Goal: Browse casually

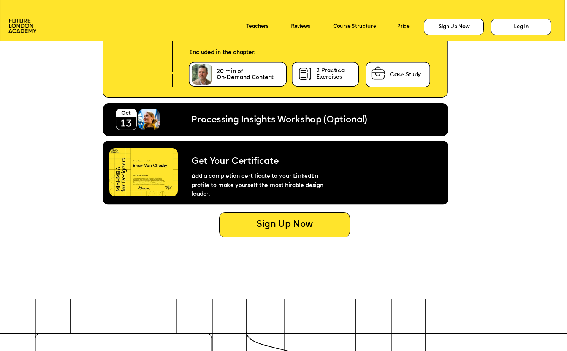
scroll to position [3081, 0]
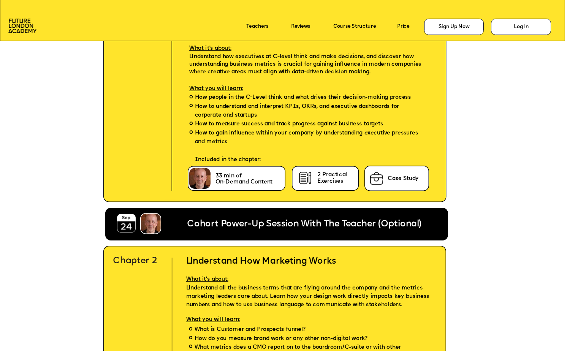
scroll to position [2135, 0]
